Goal: Navigation & Orientation: Understand site structure

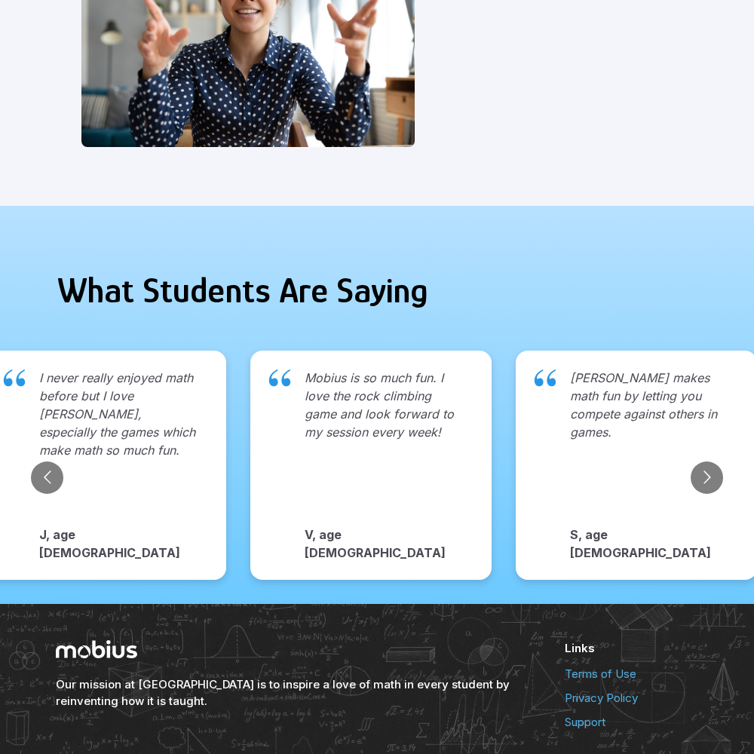
scroll to position [1549, 0]
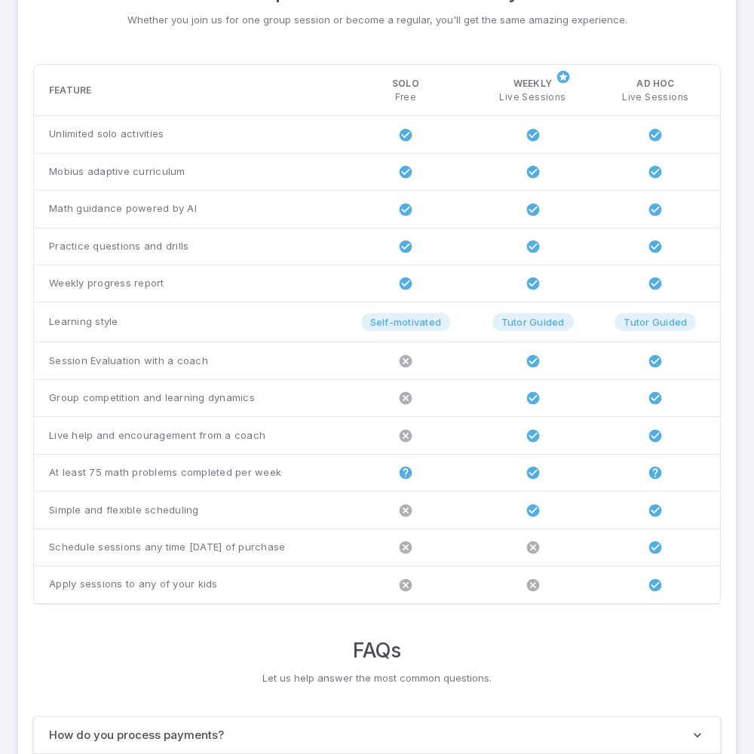
scroll to position [1156, 0]
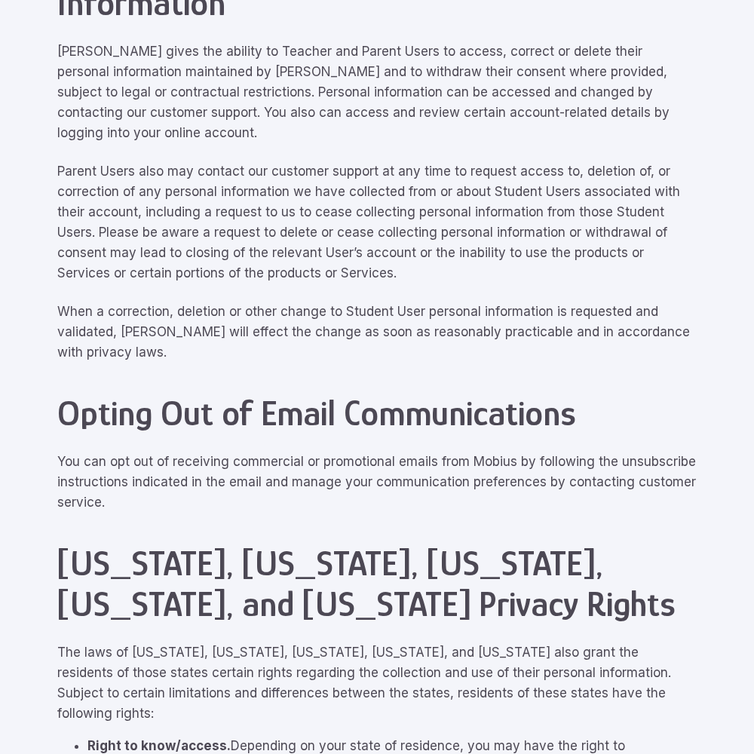
scroll to position [6782, 0]
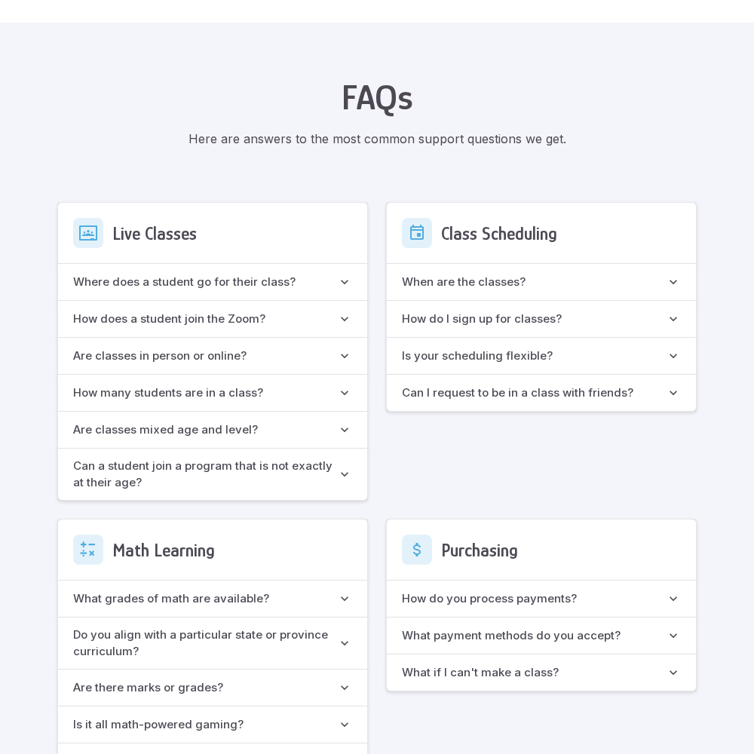
scroll to position [1133, 0]
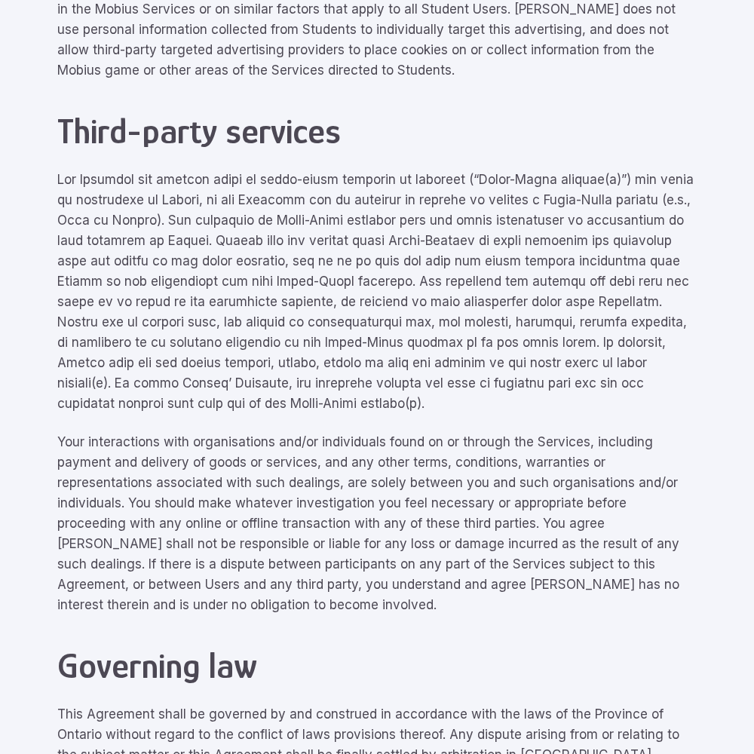
scroll to position [6782, 0]
